Goal: Task Accomplishment & Management: Use online tool/utility

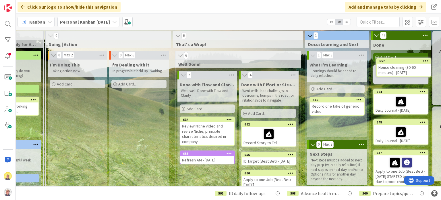
scroll to position [0, 326]
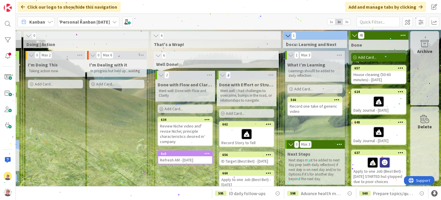
drag, startPoint x: 79, startPoint y: 139, endPoint x: 201, endPoint y: 131, distance: 122.0
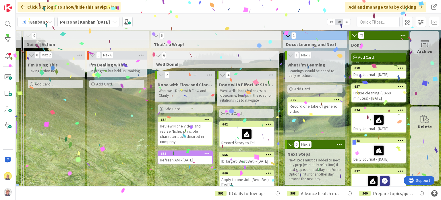
drag, startPoint x: 134, startPoint y: 131, endPoint x: 218, endPoint y: 131, distance: 84.7
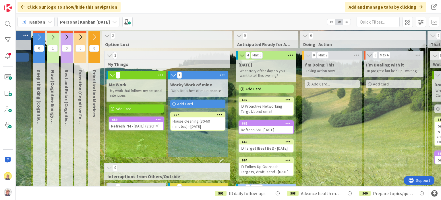
scroll to position [0, 0]
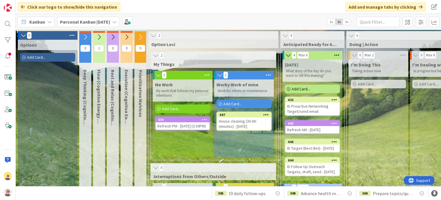
click at [46, 57] on div "Add Card..." at bounding box center [47, 57] width 55 height 9
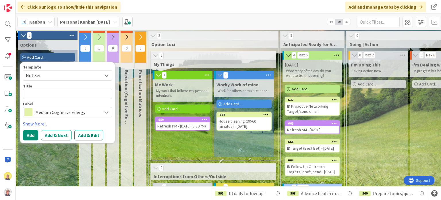
type textarea "x"
type textarea "D"
type textarea "x"
type textarea "Dr"
type textarea "x"
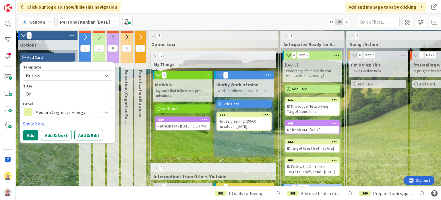
type textarea "Dra"
type textarea "x"
type textarea "Draf"
type textarea "x"
type textarea "Draft"
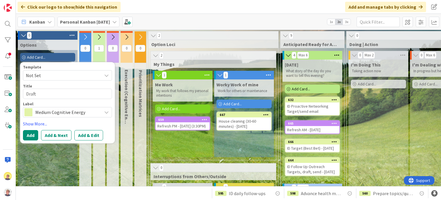
type textarea "x"
type textarea "Draft"
type textarea "x"
type textarea "Draft J"
type textarea "x"
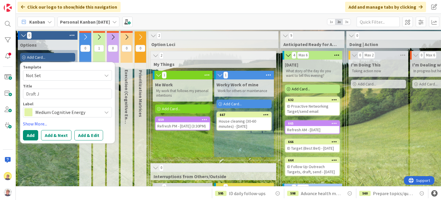
type textarea "Draft Je"
type textarea "x"
type textarea "Draft Jes"
type textarea "x"
type textarea "Draft [PERSON_NAME]"
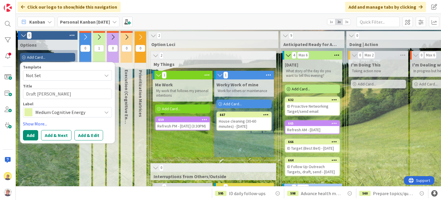
type textarea "x"
type textarea "Draft [PERSON_NAME]"
type textarea "x"
type textarea "Draft [PERSON_NAME]'"
type textarea "x"
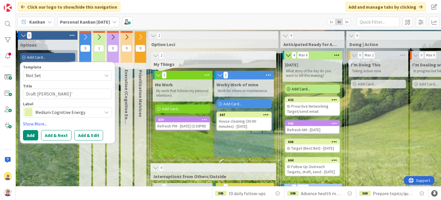
type textarea "Draft [PERSON_NAME]'s"
type textarea "x"
type textarea "Draft [PERSON_NAME]'s"
type textarea "x"
type textarea "Draft [PERSON_NAME]'s L"
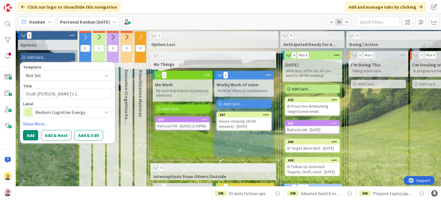
type textarea "x"
type textarea "Draft [PERSON_NAME]'s [PERSON_NAME]"
type textarea "x"
type textarea "Draft [PERSON_NAME]'s [PERSON_NAME]"
type textarea "x"
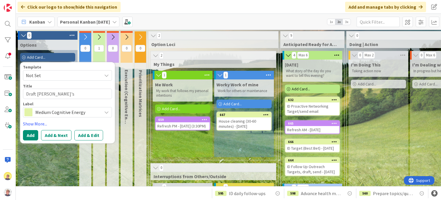
type textarea "Draft [PERSON_NAME]'s Link"
type textarea "x"
type textarea "Draft [PERSON_NAME]'s [PERSON_NAME]"
type textarea "x"
type textarea "Draft [PERSON_NAME]'s Linked"
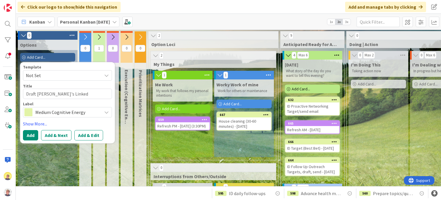
type textarea "x"
type textarea "Draft [PERSON_NAME]'s LinkedI"
type textarea "x"
type textarea "Draft [PERSON_NAME]'s LinkedIn"
type textarea "x"
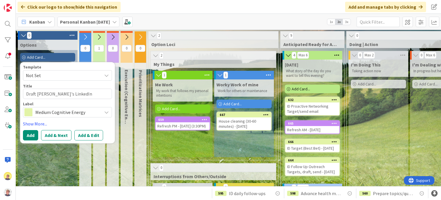
type textarea "Draft [PERSON_NAME]'s LinkedIn"
type textarea "x"
type textarea "Draft [PERSON_NAME]'s LinkedIn r"
type textarea "x"
type textarea "Draft [PERSON_NAME]'s LinkedIn re"
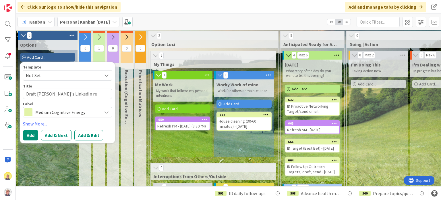
type textarea "x"
type textarea "Draft [PERSON_NAME]'s LinkedIn rec"
type textarea "x"
type textarea "Draft [PERSON_NAME]'s LinkedIn reco"
type textarea "x"
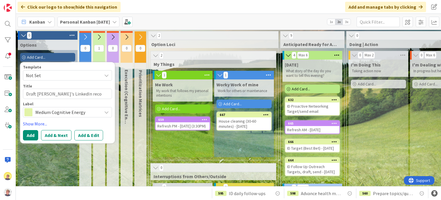
type textarea "Draft [PERSON_NAME]'s LinkedIn recom"
type textarea "x"
type textarea "Draft [PERSON_NAME]'s LinkedIn recomm"
type textarea "x"
type textarea "Draft [PERSON_NAME]'s LinkedIn recomme"
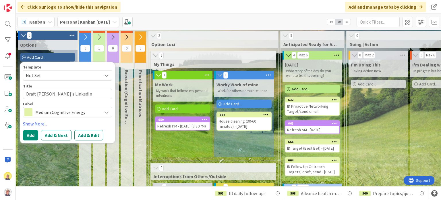
type textarea "x"
type textarea "Draft [PERSON_NAME]'s LinkedIn recommen"
type textarea "x"
type textarea "Draft [PERSON_NAME]'s LinkedIn recommenda"
type textarea "x"
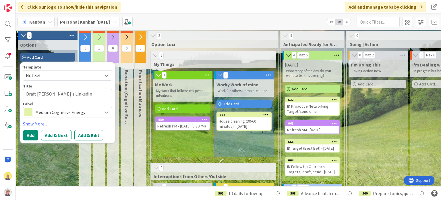
type textarea "Draft [PERSON_NAME]'s LinkedIn recommendati"
type textarea "x"
type textarea "Draft [PERSON_NAME]'s LinkedIn recommendatio"
type textarea "x"
type textarea "Draft [PERSON_NAME]'s LinkedIn recommendation"
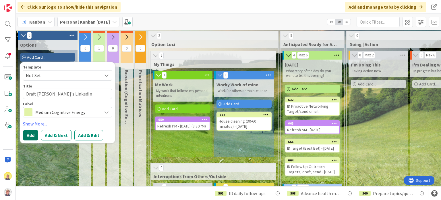
click at [30, 136] on button "Add" at bounding box center [30, 135] width 15 height 10
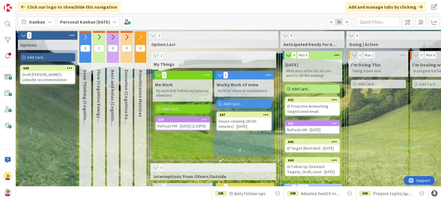
click at [45, 56] on span "Add Card..." at bounding box center [36, 57] width 18 height 5
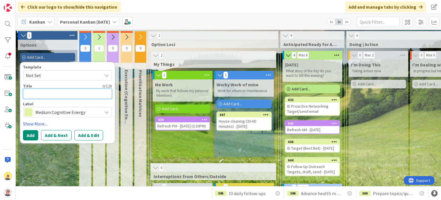
type textarea "x"
type textarea "Dr"
type textarea "x"
type textarea "Dra"
type textarea "x"
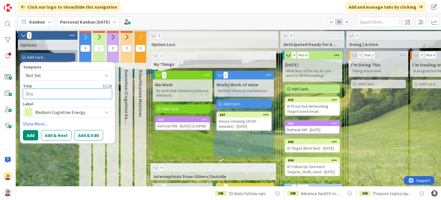
type textarea "Draf"
type textarea "x"
type textarea "Draft"
type textarea "x"
type textarea "Draft"
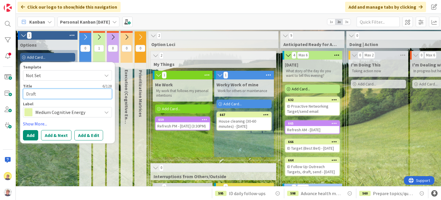
type textarea "x"
type textarea "Draft a"
type textarea "x"
type textarea "Draft"
type textarea "x"
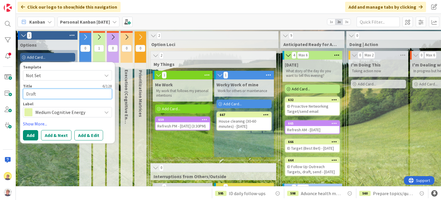
type textarea "Draft t"
type textarea "x"
type textarea "Draft ta"
type textarea "x"
type textarea "Draft tal"
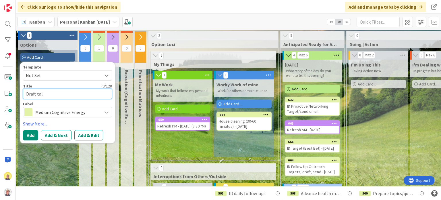
type textarea "x"
type textarea "Draft talk"
type textarea "x"
type textarea "Draft talki"
type textarea "x"
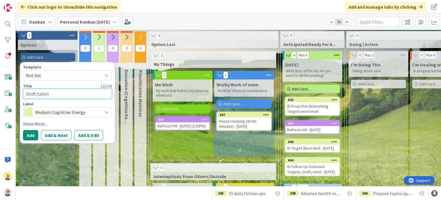
type textarea "Draft talking"
type textarea "x"
type textarea "Draft talkin"
type textarea "x"
type textarea "Draft talki"
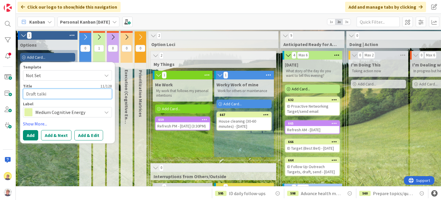
type textarea "x"
type textarea "Draft talk"
type textarea "x"
type textarea "Draft tal"
type textarea "x"
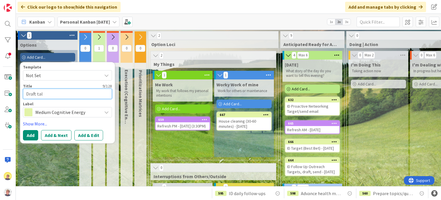
type textarea "Draft ta"
type textarea "x"
type textarea "Draft t"
type textarea "x"
type textarea "Draft"
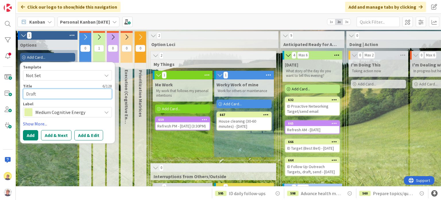
type textarea "x"
type textarea "Draft p"
type textarea "x"
type textarea "Draft pr"
type textarea "x"
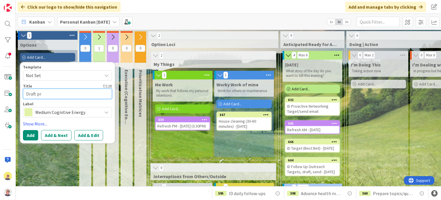
type textarea "Draft pro"
type textarea "x"
type textarea "Draft proo"
type textarea "x"
type textarea "Draft proof"
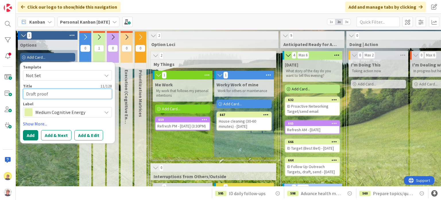
type textarea "x"
type textarea "Draft proof"
type textarea "x"
type textarea "Draft proof p"
type textarea "x"
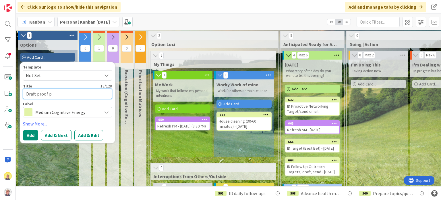
type textarea "Draft proof po"
type textarea "x"
type textarea "Draft proof poi"
type textarea "x"
type textarea "Draft proof point"
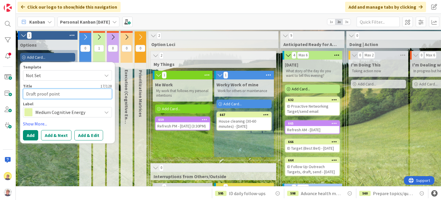
type textarea "x"
type textarea "Draft proof points"
type textarea "x"
type textarea "Draft proof points"
type textarea "x"
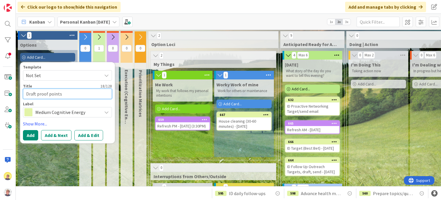
type textarea "Draft proof points f"
type textarea "x"
type textarea "Draft proof points fo"
type textarea "x"
type textarea "Draft proof points for"
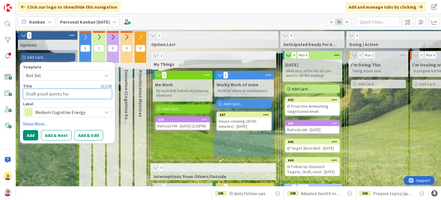
type textarea "x"
type textarea "Draft proof points for"
type textarea "x"
type textarea "Draft proof points for D"
type textarea "x"
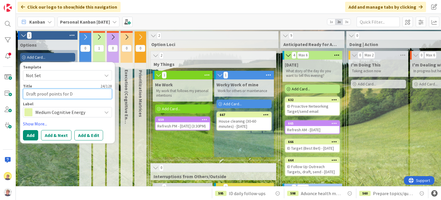
type textarea "Draft proof points for [PERSON_NAME]"
type textarea "x"
type textarea "Draft proof points for Dar"
type textarea "x"
type textarea "Draft proof points for [PERSON_NAME]"
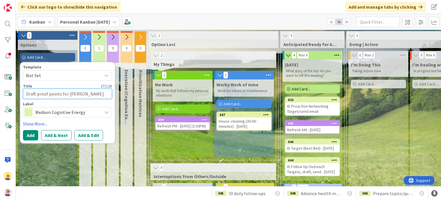
type textarea "x"
type textarea "Draft proof points for [PERSON_NAME]"
type textarea "x"
type textarea "Draft proof points for [PERSON_NAME]'"
type textarea "x"
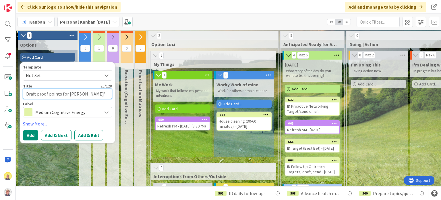
type textarea "Draft proof points for [PERSON_NAME]'s"
type textarea "x"
type textarea "Draft proof points for [PERSON_NAME]'s"
type textarea "x"
type textarea "Draft proof points for [PERSON_NAME]'s r"
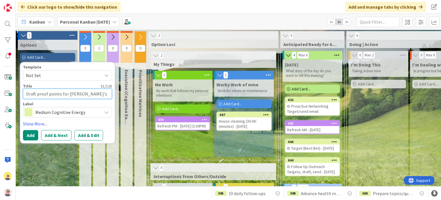
type textarea "x"
type textarea "Draft proof points for [PERSON_NAME]'s re"
type textarea "x"
type textarea "Draft proof points for [PERSON_NAME]'s r"
type textarea "x"
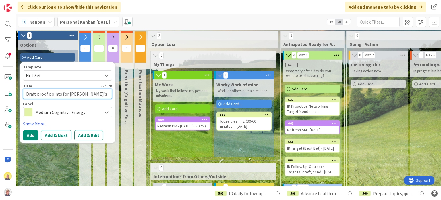
type textarea "Draft proof points for [PERSON_NAME]'s"
type textarea "x"
type textarea "Draft proof points for [PERSON_NAME]'s L"
type textarea "x"
type textarea "Draft proof points for [PERSON_NAME]'s [PERSON_NAME]"
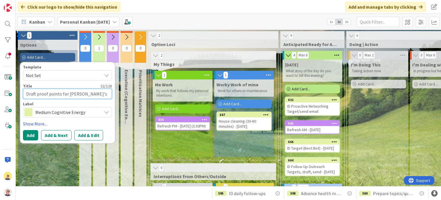
type textarea "x"
type textarea "Draft proof points for [PERSON_NAME]'s [PERSON_NAME]"
type textarea "x"
type textarea "Draft proof points for [PERSON_NAME]'s Link"
type textarea "x"
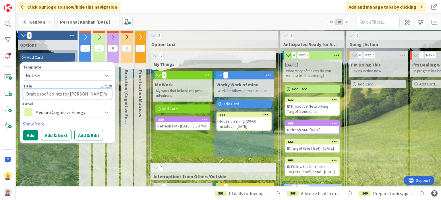
type textarea "Draft proof points for [PERSON_NAME]'s [PERSON_NAME]"
type textarea "x"
type textarea "Draft proof points for [PERSON_NAME]'s Linked"
type textarea "x"
type textarea "Draft proof points for [PERSON_NAME]'s LinkedI"
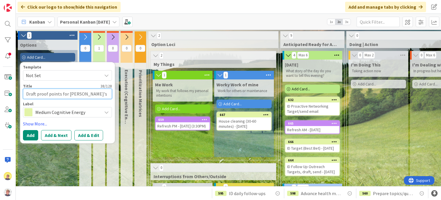
type textarea "x"
type textarea "Draft proof points for [PERSON_NAME]'s LinkedIn"
type textarea "x"
type textarea "Draft proof points for [PERSON_NAME]'s LinkedIn"
type textarea "x"
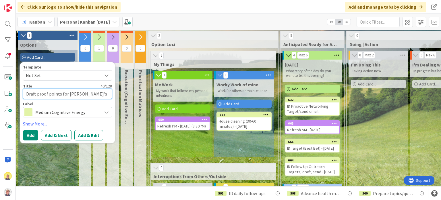
type textarea "Draft proof points for [PERSON_NAME]'s LinkedIn r"
type textarea "x"
type textarea "Draft proof points for [PERSON_NAME]'s LinkedIn re"
type textarea "x"
type textarea "Draft proof points for [PERSON_NAME]'s LinkedIn rec"
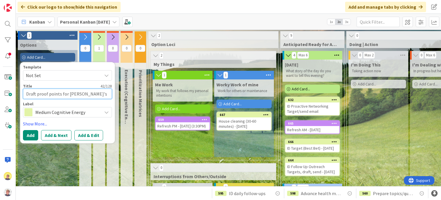
type textarea "x"
type textarea "Draft proof points for [PERSON_NAME]'s LinkedIn reco"
type textarea "x"
type textarea "Draft proof points for [PERSON_NAME]'s LinkedIn recom"
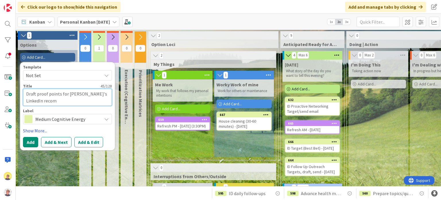
type textarea "x"
type textarea "Draft proof points for [PERSON_NAME]'s LinkedIn recomm"
type textarea "x"
type textarea "Draft proof points for [PERSON_NAME]'s LinkedIn recomme"
type textarea "x"
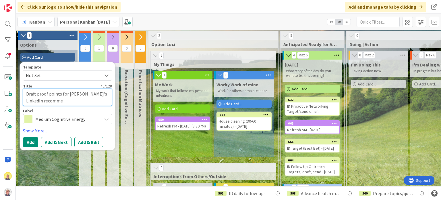
type textarea "Draft proof points for [PERSON_NAME]'s LinkedIn recommen"
click at [30, 143] on button "Add" at bounding box center [30, 142] width 15 height 10
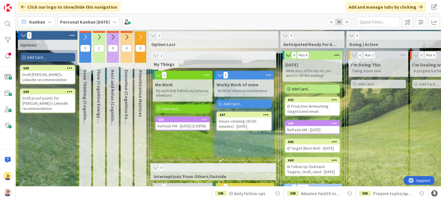
click at [38, 57] on span "Add Card..." at bounding box center [36, 57] width 18 height 5
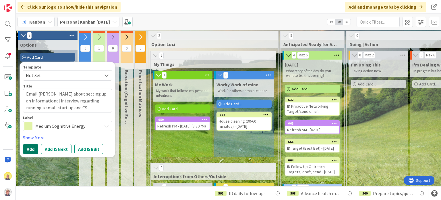
click at [31, 147] on button "Add" at bounding box center [30, 149] width 15 height 10
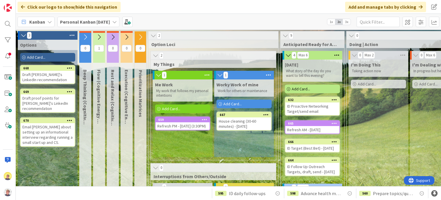
click at [358, 84] on span "Add Card..." at bounding box center [367, 83] width 18 height 5
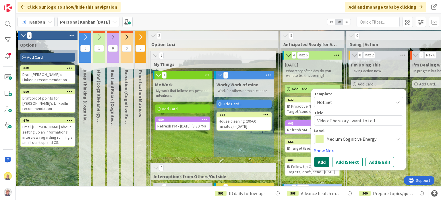
click at [323, 164] on button "Add" at bounding box center [321, 161] width 15 height 10
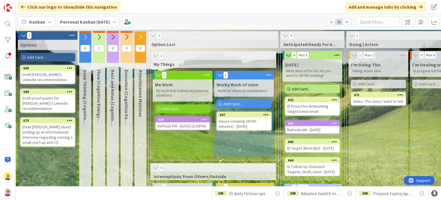
click at [142, 37] on icon at bounding box center [140, 37] width 6 height 6
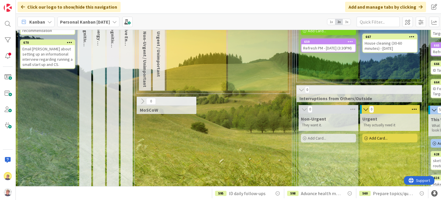
scroll to position [57, 0]
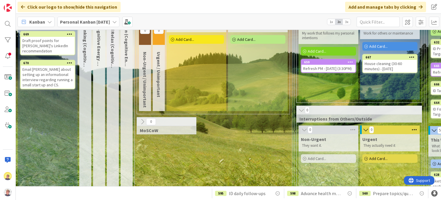
click at [141, 120] on icon at bounding box center [142, 121] width 6 height 6
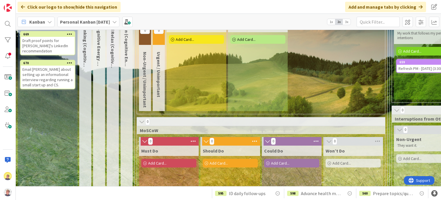
click at [142, 123] on icon at bounding box center [142, 122] width 6 height 6
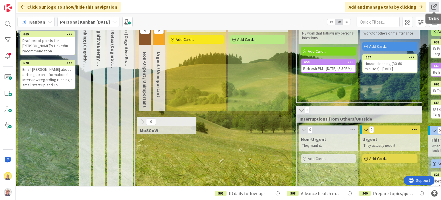
click at [436, 5] on span at bounding box center [434, 7] width 10 height 10
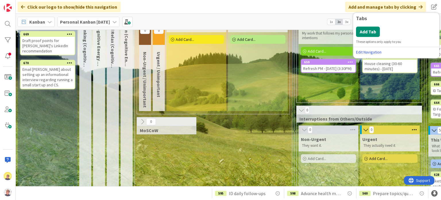
click at [322, 5] on div "Click our logo to show/hide this navigation Add and manage tabs by clicking Tab…" at bounding box center [228, 7] width 425 height 14
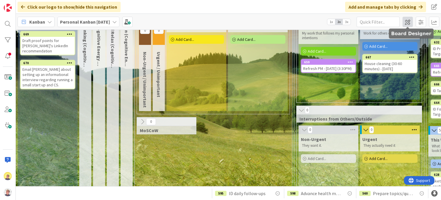
click at [411, 23] on span at bounding box center [408, 22] width 10 height 10
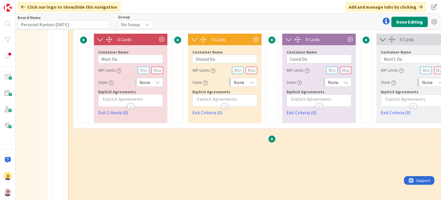
scroll to position [345, 438]
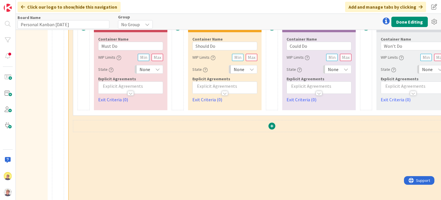
click at [272, 126] on span at bounding box center [271, 125] width 7 height 7
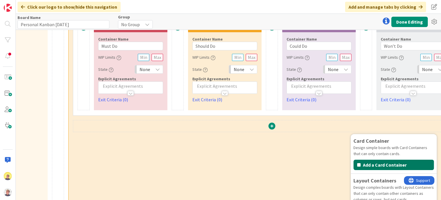
click at [392, 164] on button "Add a Card Container" at bounding box center [393, 164] width 80 height 10
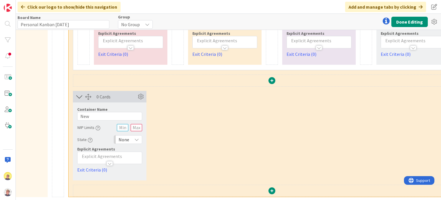
scroll to position [393, 438]
click at [140, 94] on icon at bounding box center [140, 96] width 9 height 9
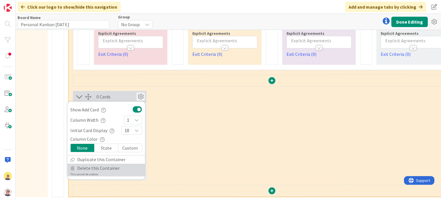
click at [92, 164] on span "Delete this Container" at bounding box center [98, 168] width 42 height 8
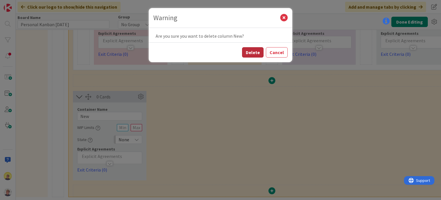
click at [254, 51] on button "Delete" at bounding box center [253, 52] width 22 height 10
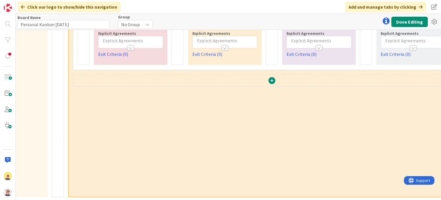
click at [272, 77] on span at bounding box center [271, 80] width 7 height 7
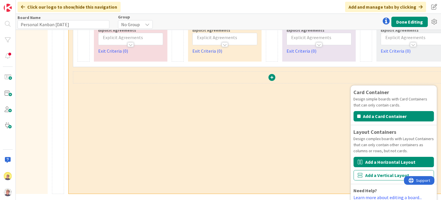
click at [367, 159] on button "Add a Horizontal Layout" at bounding box center [393, 161] width 80 height 10
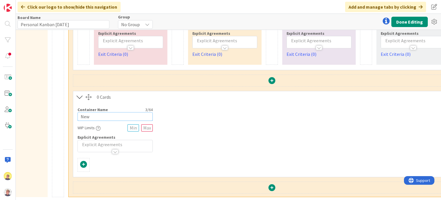
drag, startPoint x: 100, startPoint y: 113, endPoint x: 68, endPoint y: 109, distance: 32.4
click at [84, 161] on span at bounding box center [83, 163] width 7 height 7
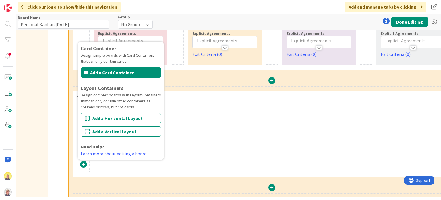
click at [125, 181] on div at bounding box center [271, 187] width 397 height 13
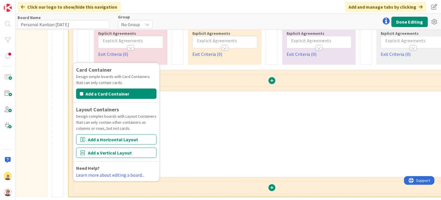
click at [184, 81] on div at bounding box center [271, 81] width 397 height 13
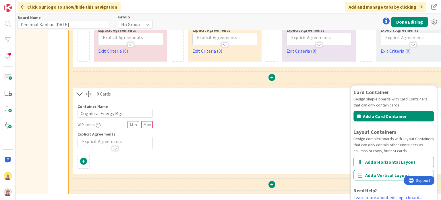
click at [162, 155] on div "Card Container Design simple boards with Card Containers that can only contain …" at bounding box center [272, 161] width 389 height 14
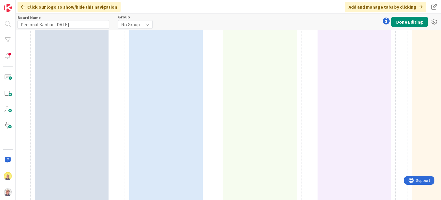
scroll to position [0, 0]
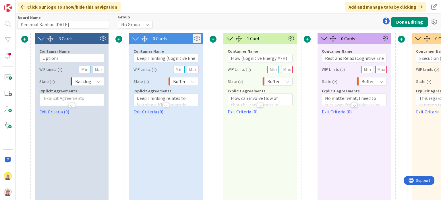
click at [197, 40] on icon at bounding box center [197, 38] width 9 height 9
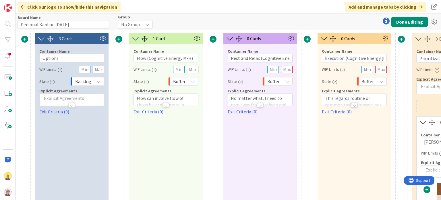
drag, startPoint x: 197, startPoint y: 37, endPoint x: 202, endPoint y: 36, distance: 5.0
click at [202, 36] on div "1 Card" at bounding box center [165, 38] width 73 height 11
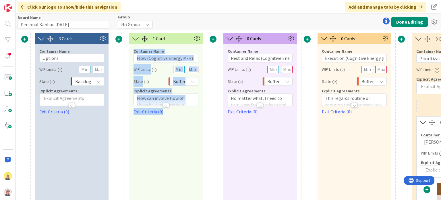
drag, startPoint x: 197, startPoint y: 38, endPoint x: 206, endPoint y: 60, distance: 24.5
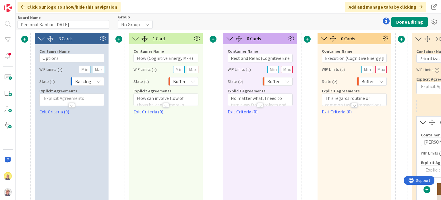
click at [216, 8] on div "Click our logo to show/hide this navigation Add and manage tabs by clicking" at bounding box center [228, 7] width 425 height 14
drag, startPoint x: 198, startPoint y: 36, endPoint x: 196, endPoint y: 42, distance: 6.6
click at [196, 43] on div "1 Card" at bounding box center [165, 38] width 73 height 11
click at [196, 38] on icon at bounding box center [197, 38] width 9 height 9
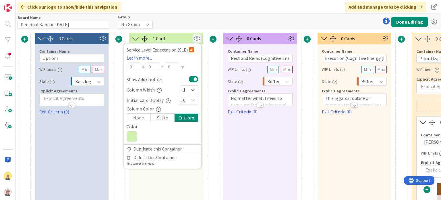
click at [144, 37] on div at bounding box center [145, 39] width 6 height 6
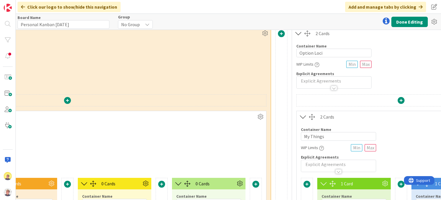
scroll to position [0, 265]
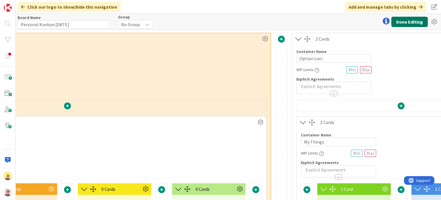
click at [406, 22] on button "Done Editing" at bounding box center [409, 22] width 36 height 10
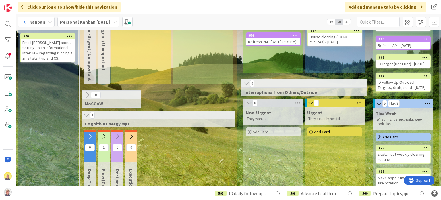
scroll to position [53, 0]
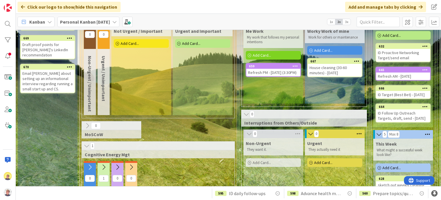
click at [86, 145] on icon at bounding box center [87, 146] width 6 height 6
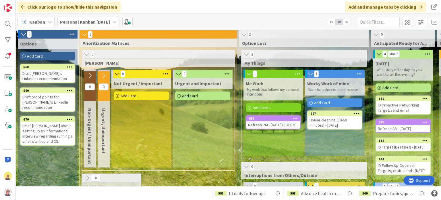
scroll to position [0, 0]
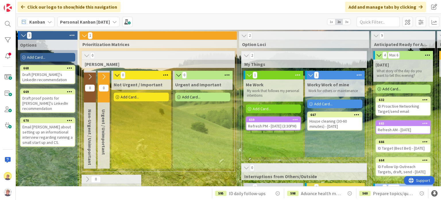
click at [87, 57] on icon at bounding box center [87, 56] width 6 height 6
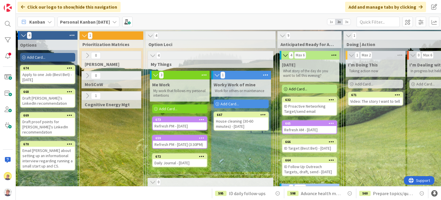
scroll to position [29, 0]
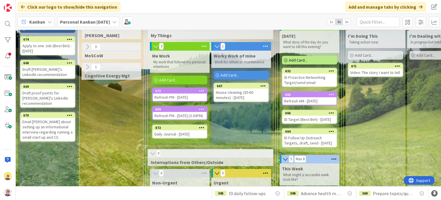
click at [298, 60] on span "Add Card..." at bounding box center [298, 59] width 18 height 5
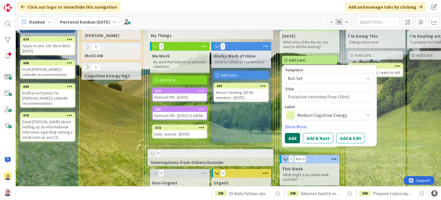
click at [291, 139] on button "Add" at bounding box center [292, 138] width 15 height 10
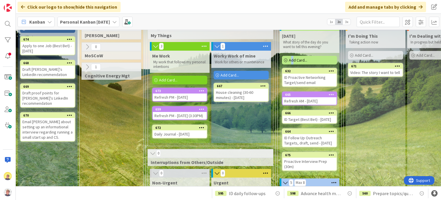
click at [292, 59] on span "Add Card..." at bounding box center [298, 59] width 18 height 5
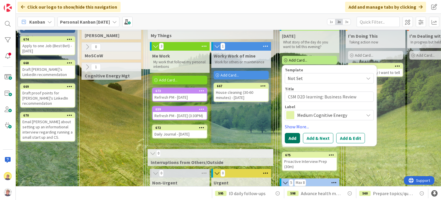
click at [289, 134] on button "Add" at bounding box center [292, 138] width 15 height 10
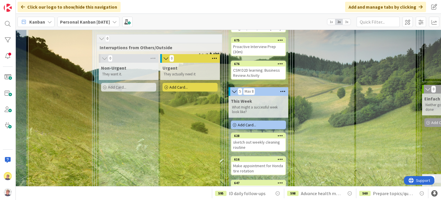
scroll to position [144, 51]
click at [255, 127] on span "Add Card..." at bounding box center [247, 124] width 18 height 5
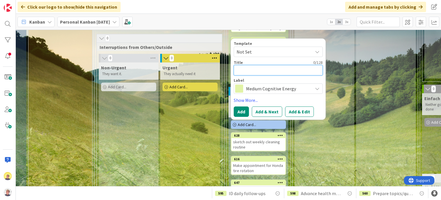
click at [242, 75] on textarea at bounding box center [278, 70] width 89 height 10
paste textarea "one calm and comfortable take of my generic video"
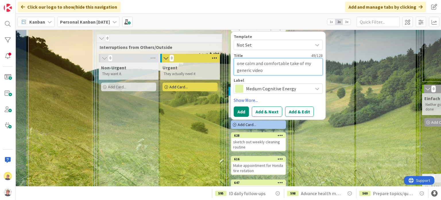
click at [238, 71] on textarea "one calm and comfortable take of my generic video" at bounding box center [278, 66] width 89 height 17
click at [241, 117] on button "Add" at bounding box center [241, 111] width 15 height 10
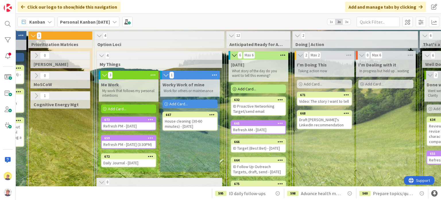
scroll to position [29, 51]
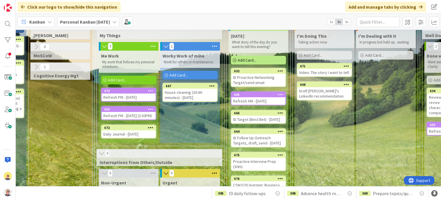
click at [200, 95] on div "House cleaning (30-60 minutes) - [DATE]" at bounding box center [190, 94] width 54 height 13
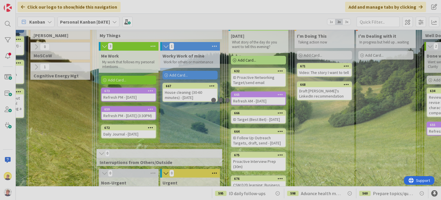
click at [200, 95] on div at bounding box center [220, 100] width 441 height 200
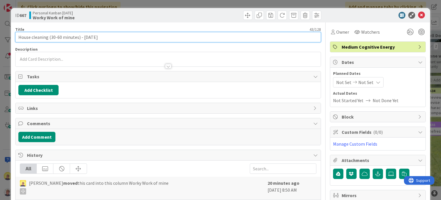
click at [114, 36] on input "House cleaning (30-60 minutes) - [DATE]" at bounding box center [167, 37] width 305 height 10
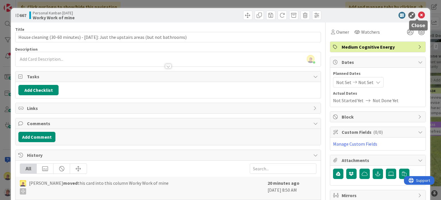
click at [418, 16] on icon at bounding box center [421, 15] width 7 height 7
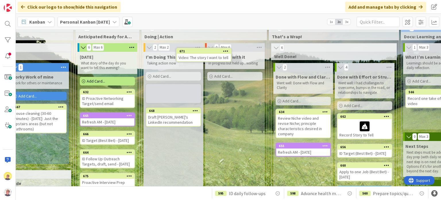
scroll to position [0, 202]
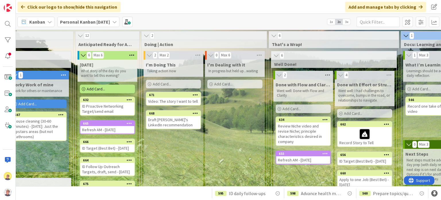
click at [328, 73] on icon at bounding box center [327, 75] width 7 height 9
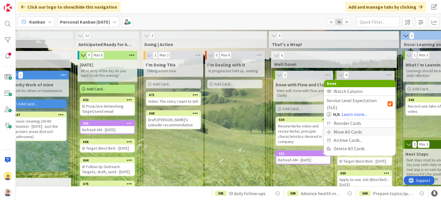
click at [357, 127] on div "Move All Cards" at bounding box center [360, 131] width 72 height 8
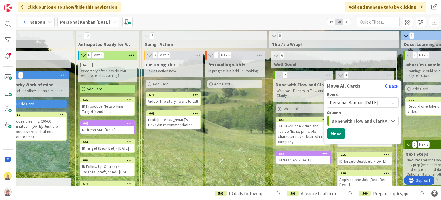
click at [372, 120] on span "Done with Flow and Clarity" at bounding box center [359, 120] width 55 height 7
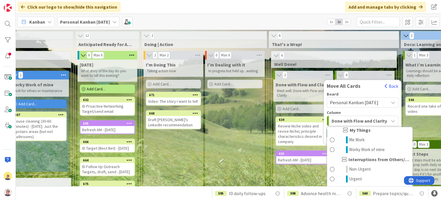
scroll to position [322, 0]
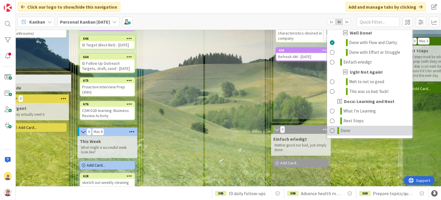
click at [343, 128] on span "Done" at bounding box center [345, 130] width 10 height 7
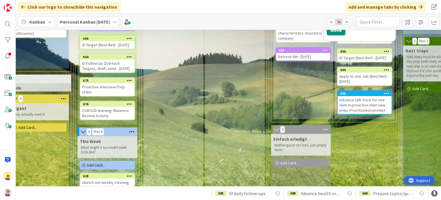
scroll to position [15, 202]
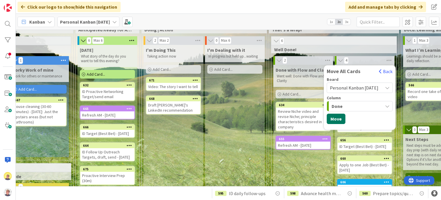
click at [334, 117] on button "Move" at bounding box center [336, 118] width 19 height 10
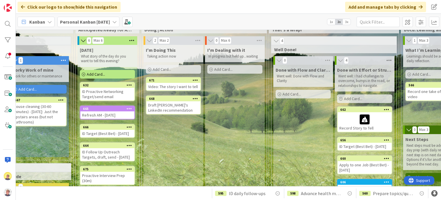
click at [389, 59] on icon at bounding box center [388, 60] width 7 height 9
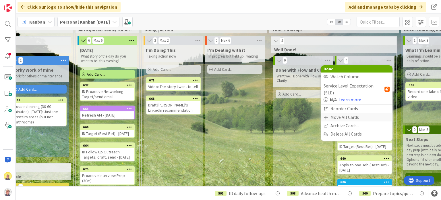
click at [349, 113] on div "Move All Cards" at bounding box center [357, 117] width 72 height 8
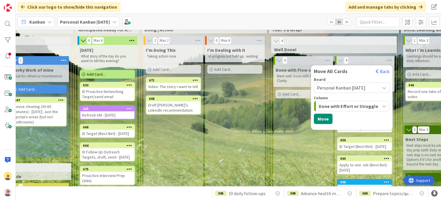
click at [365, 105] on span "Done with Effort or Struggle" at bounding box center [348, 105] width 59 height 7
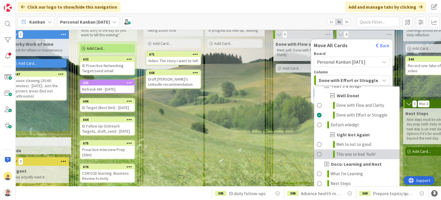
scroll to position [72, 202]
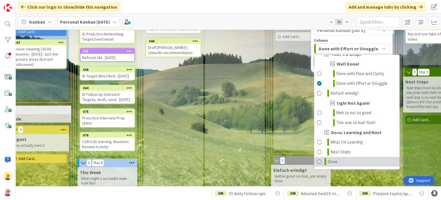
click at [320, 160] on span at bounding box center [319, 161] width 5 height 7
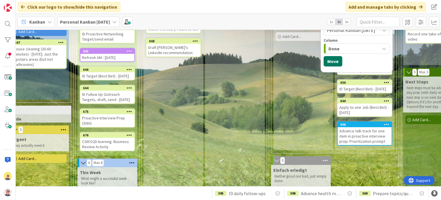
click at [324, 65] on button "Move" at bounding box center [333, 61] width 19 height 10
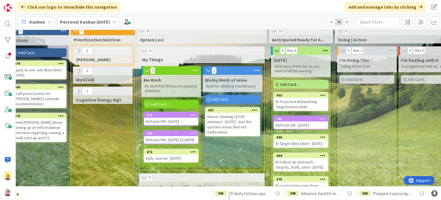
scroll to position [5, 0]
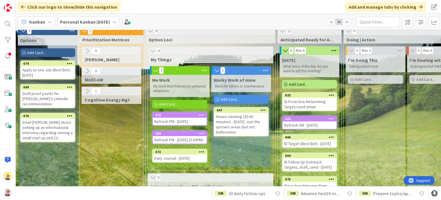
click at [365, 80] on span "Add Card..." at bounding box center [364, 79] width 18 height 5
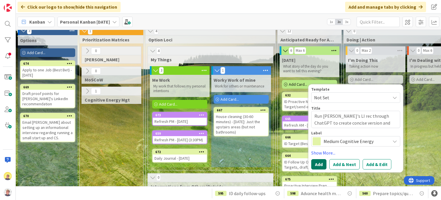
click at [317, 162] on button "Add" at bounding box center [318, 164] width 15 height 10
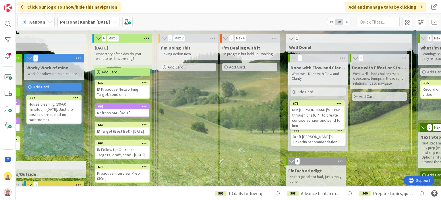
scroll to position [17, 187]
